Goal: Information Seeking & Learning: Check status

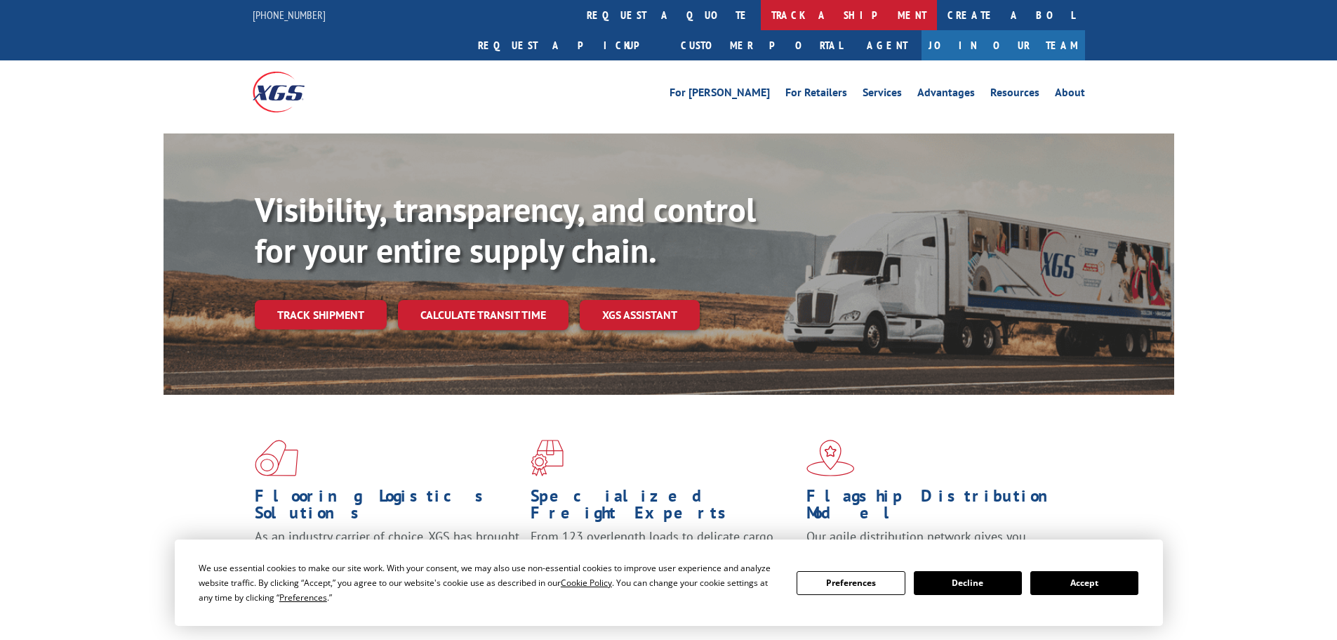
click at [761, 16] on link "track a shipment" at bounding box center [849, 15] width 176 height 30
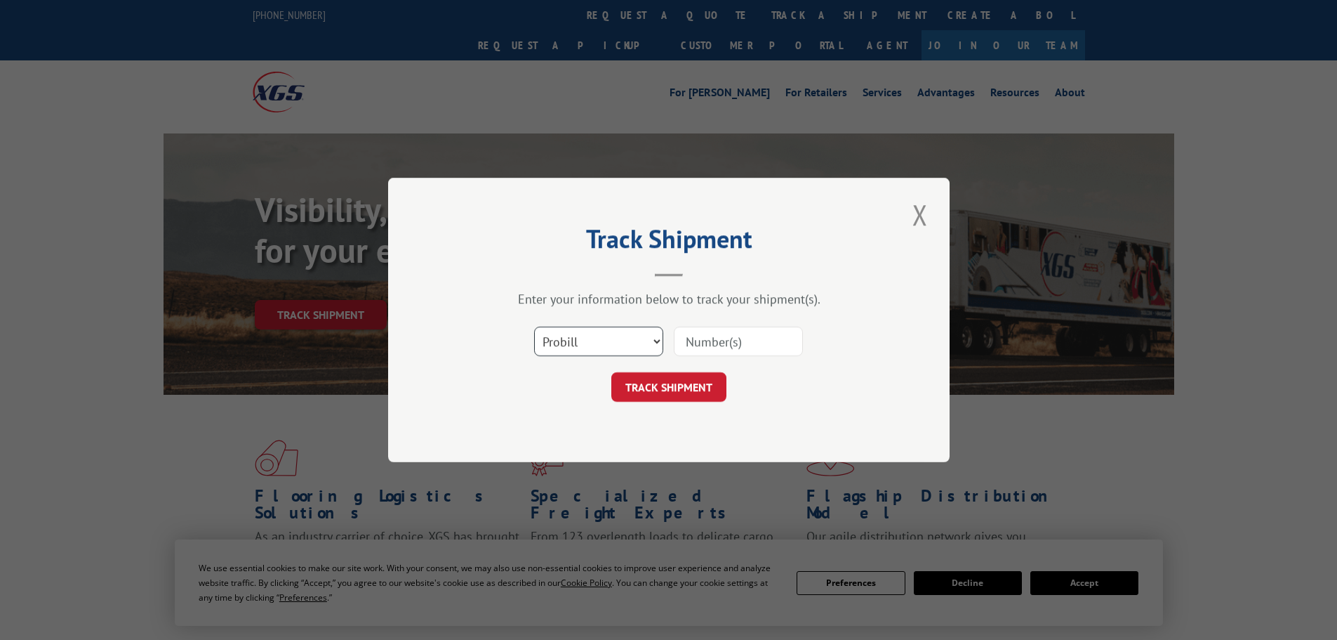
click at [594, 342] on select "Select category... Probill BOL PO" at bounding box center [598, 340] width 129 height 29
select select "bol"
click at [534, 326] on select "Select category... Probill BOL PO" at bounding box center [598, 340] width 129 height 29
click at [706, 344] on input at bounding box center [738, 340] width 129 height 29
paste input "00889690116814876"
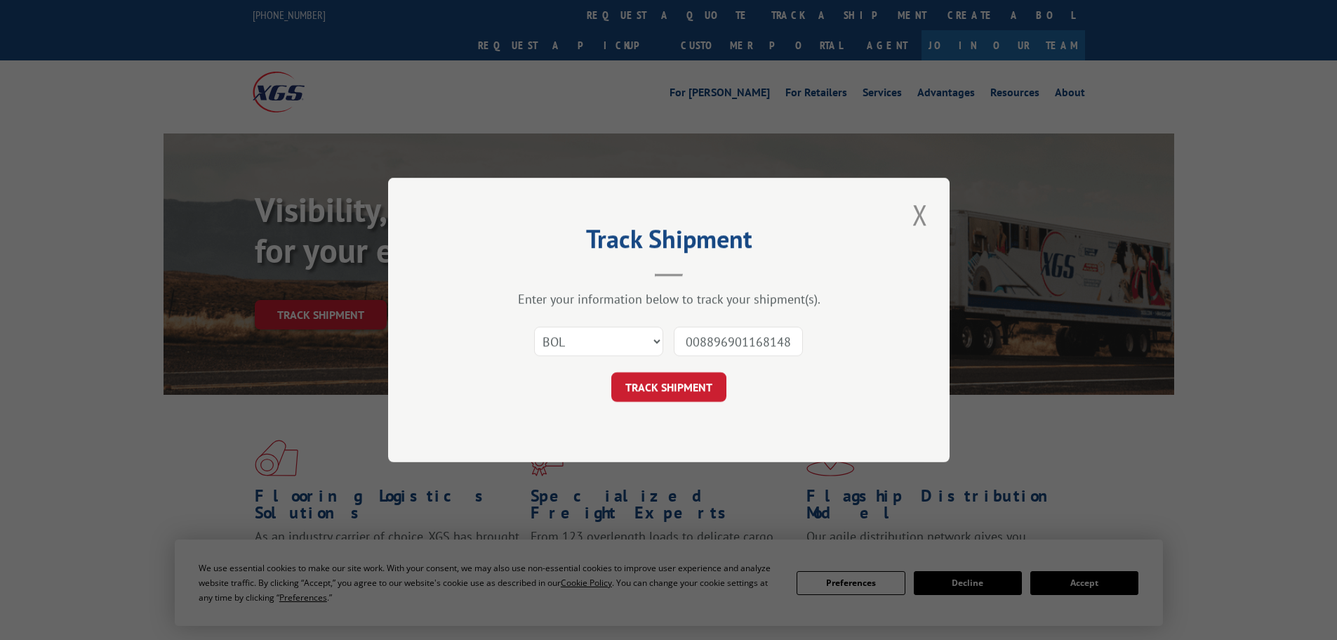
scroll to position [0, 11]
type input "00889690116814876"
click at [675, 376] on button "TRACK SHIPMENT" at bounding box center [668, 386] width 115 height 29
